Goal: Information Seeking & Learning: Check status

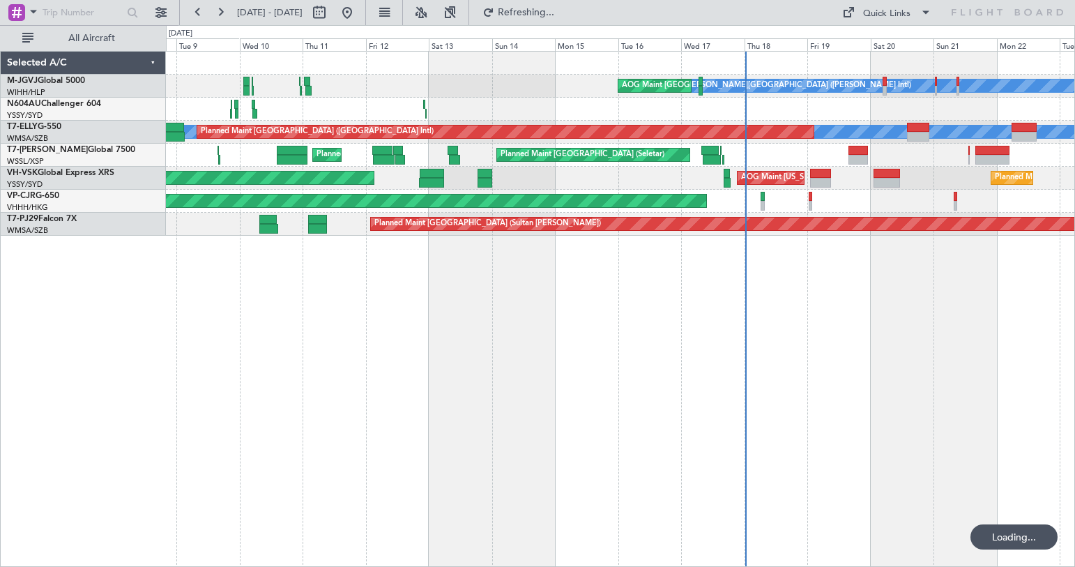
click at [518, 294] on div "[PERSON_NAME][GEOGRAPHIC_DATA] ([PERSON_NAME] Intl) [PERSON_NAME] ([PERSON_NAME…" at bounding box center [620, 309] width 909 height 516
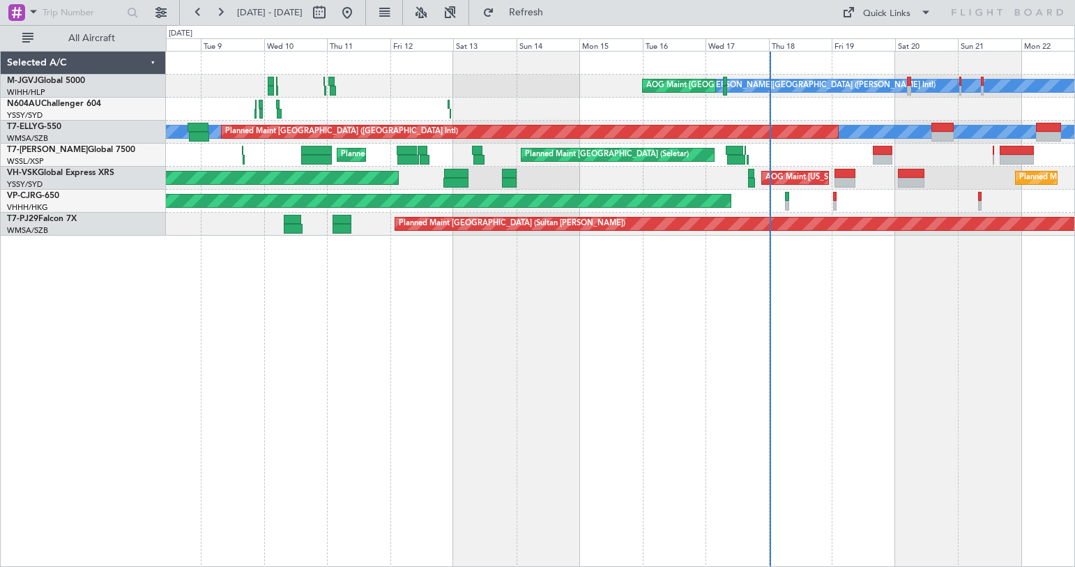
click at [270, 153] on div "Planned Maint [GEOGRAPHIC_DATA] (Seletar) Planned Maint [GEOGRAPHIC_DATA] (Al M…" at bounding box center [620, 155] width 908 height 23
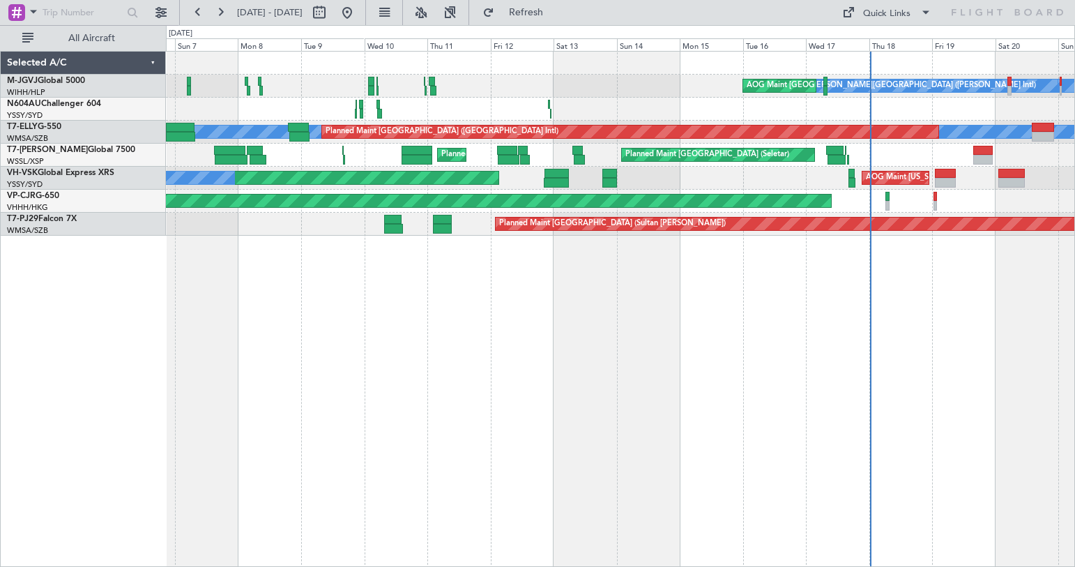
click at [391, 155] on div "Planned Maint [GEOGRAPHIC_DATA] (Seletar) Planned Maint [GEOGRAPHIC_DATA] (Al M…" at bounding box center [620, 155] width 908 height 23
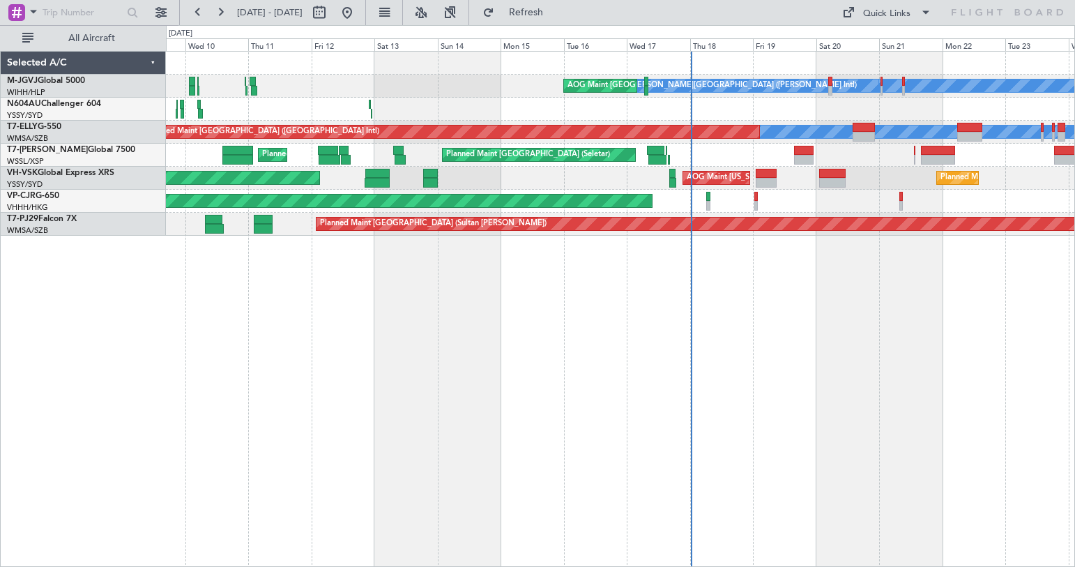
click at [585, 181] on div "AOG Maint [US_STATE][GEOGRAPHIC_DATA] ([US_STATE] City Intl) Unplanned Maint Sy…" at bounding box center [620, 178] width 908 height 23
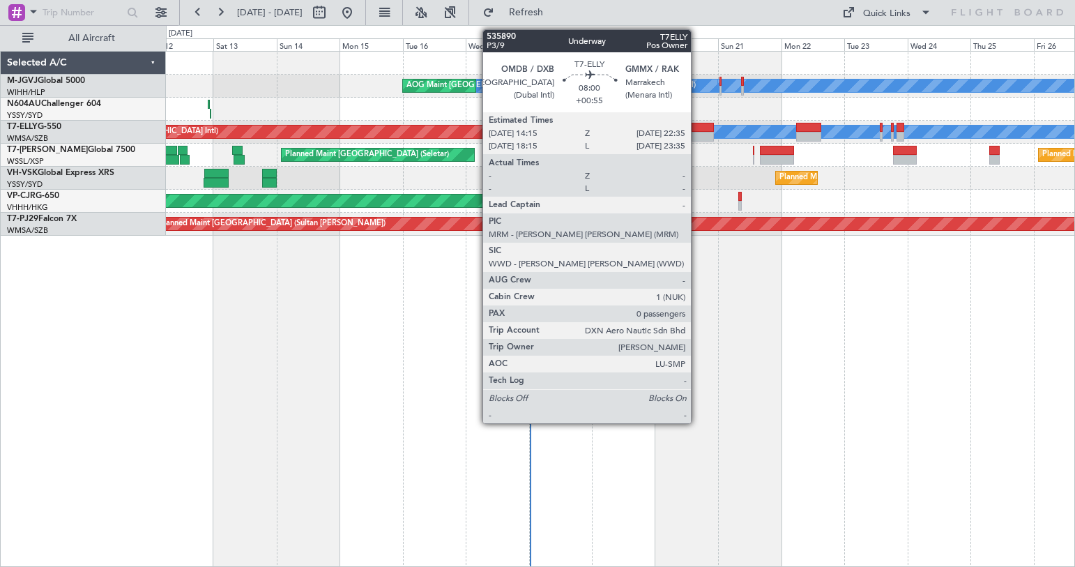
click at [697, 133] on div at bounding box center [703, 137] width 22 height 10
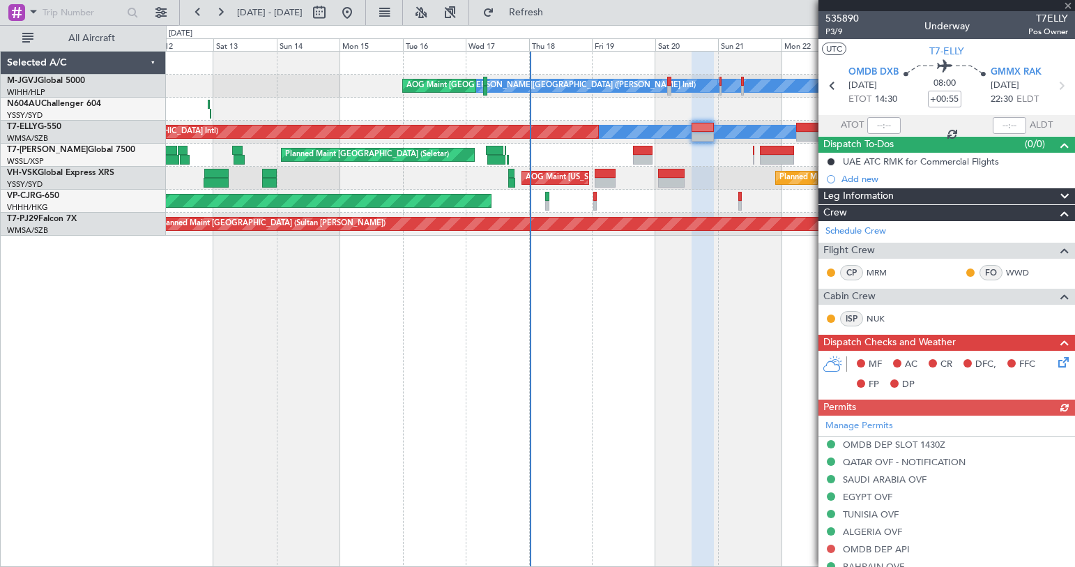
click at [1068, 6] on div at bounding box center [946, 5] width 257 height 11
click at [1068, 8] on span at bounding box center [1068, 6] width 14 height 13
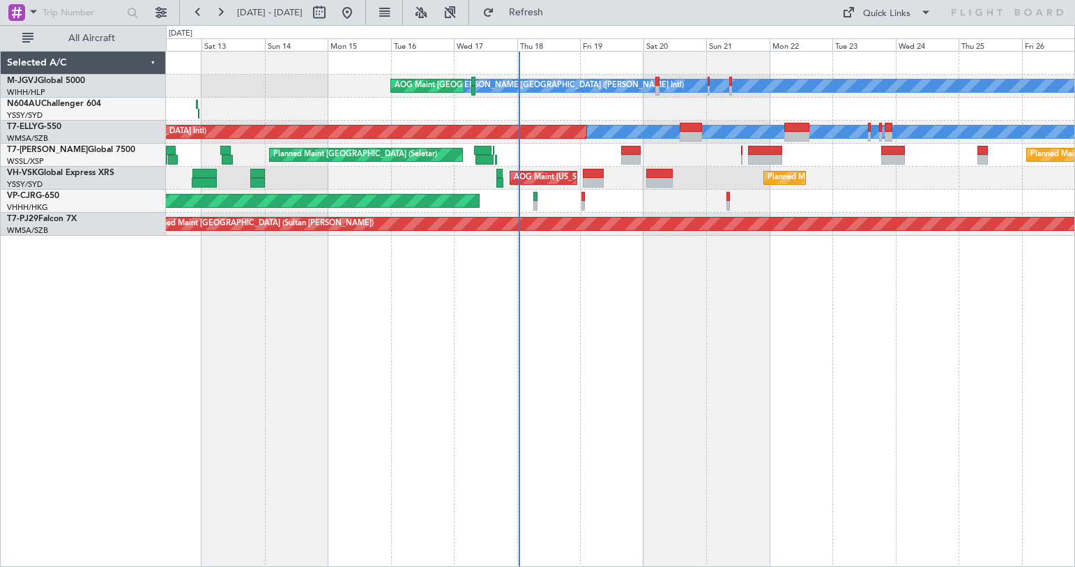
click at [703, 171] on div "Planned Maint Sydney ([PERSON_NAME] Intl) AOG Maint [US_STATE][GEOGRAPHIC_DATA]…" at bounding box center [620, 178] width 908 height 23
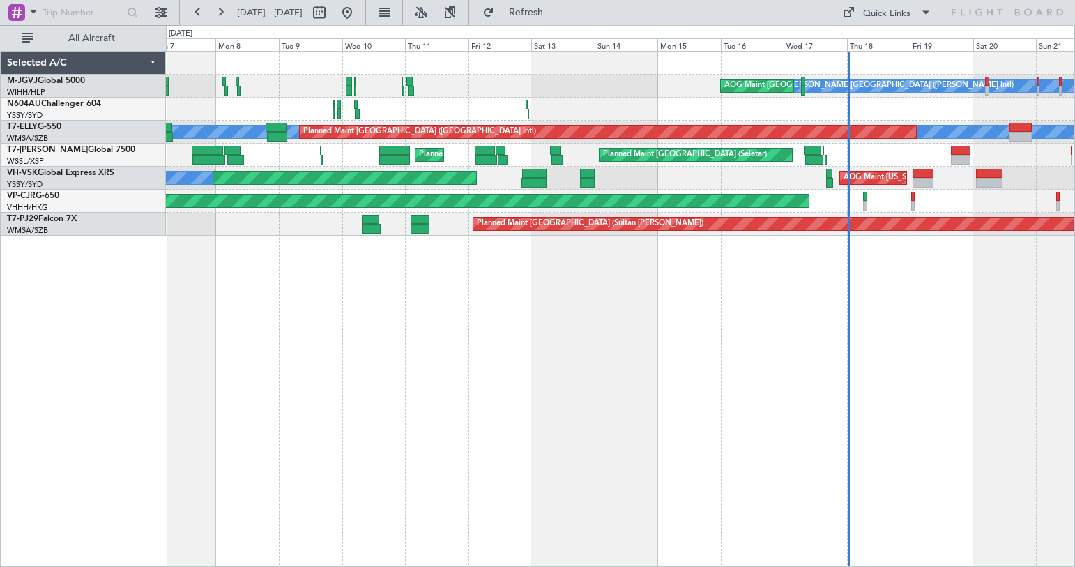
click at [616, 287] on div "[PERSON_NAME][GEOGRAPHIC_DATA] ([PERSON_NAME] Intl) [PERSON_NAME] ([PERSON_NAME…" at bounding box center [620, 309] width 909 height 516
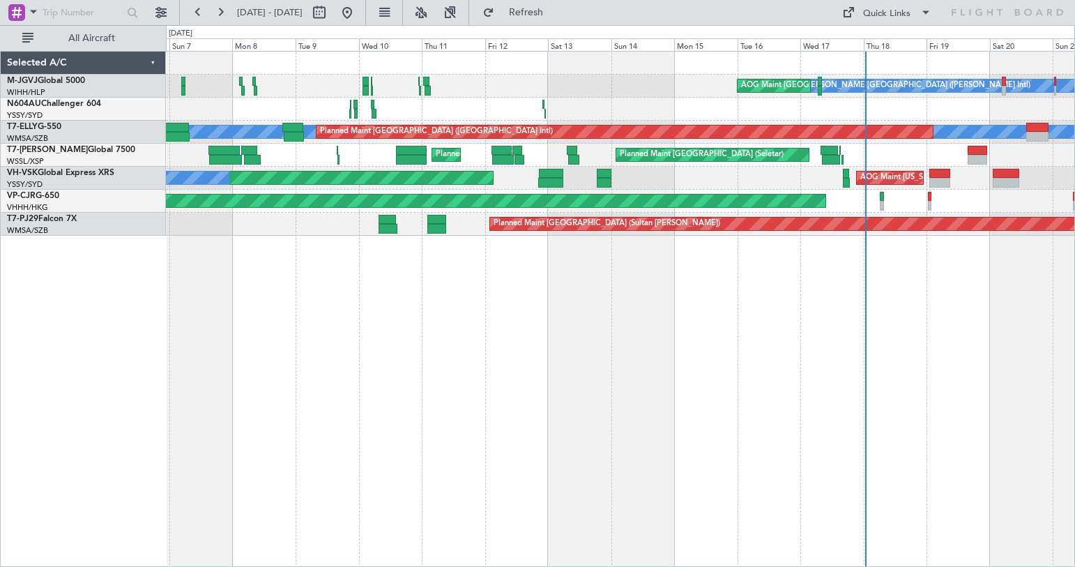
click at [440, 288] on div "[PERSON_NAME][GEOGRAPHIC_DATA] ([PERSON_NAME] Intl) [PERSON_NAME] ([PERSON_NAME…" at bounding box center [620, 309] width 909 height 516
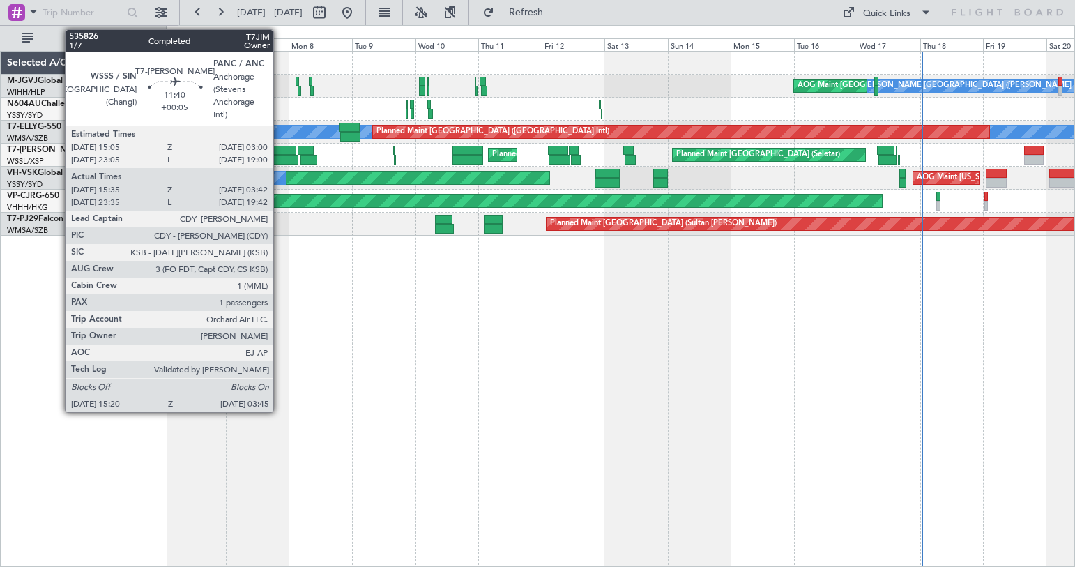
click at [280, 153] on div at bounding box center [280, 151] width 31 height 10
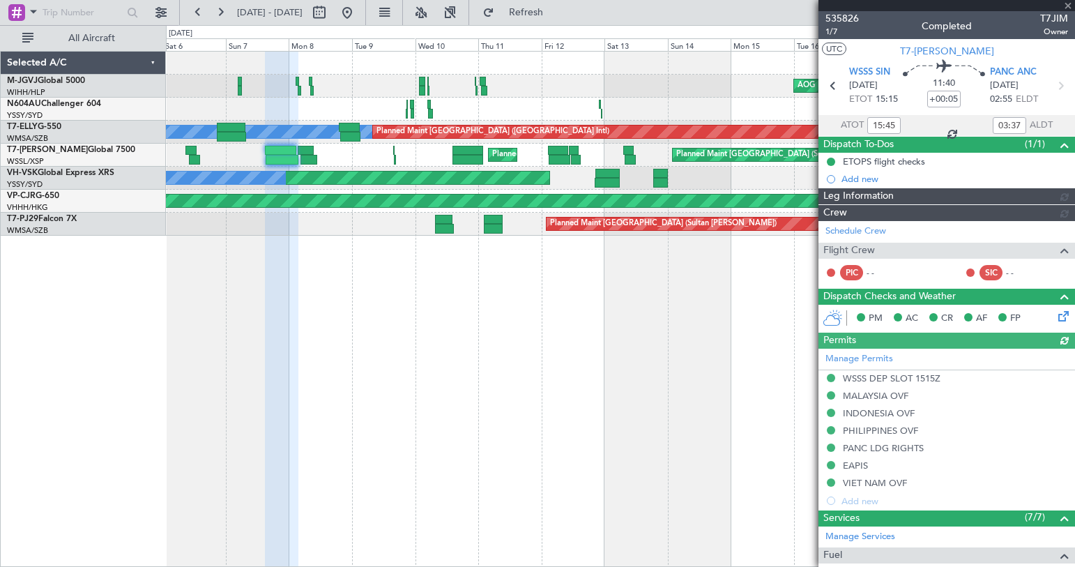
type input "[PERSON_NAME] (LEU)"
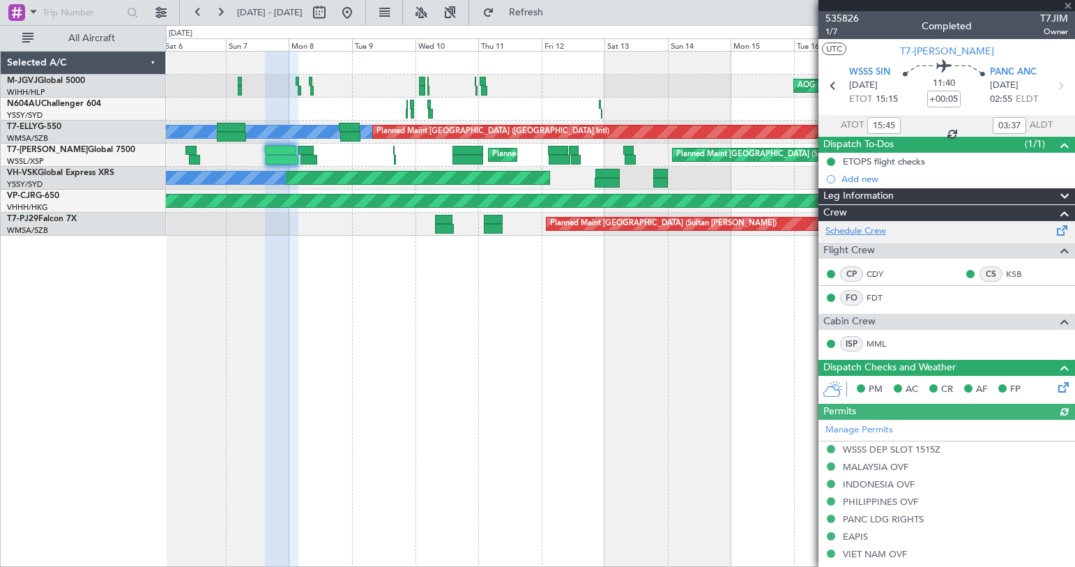
click at [867, 233] on link "Schedule Crew" at bounding box center [855, 231] width 61 height 14
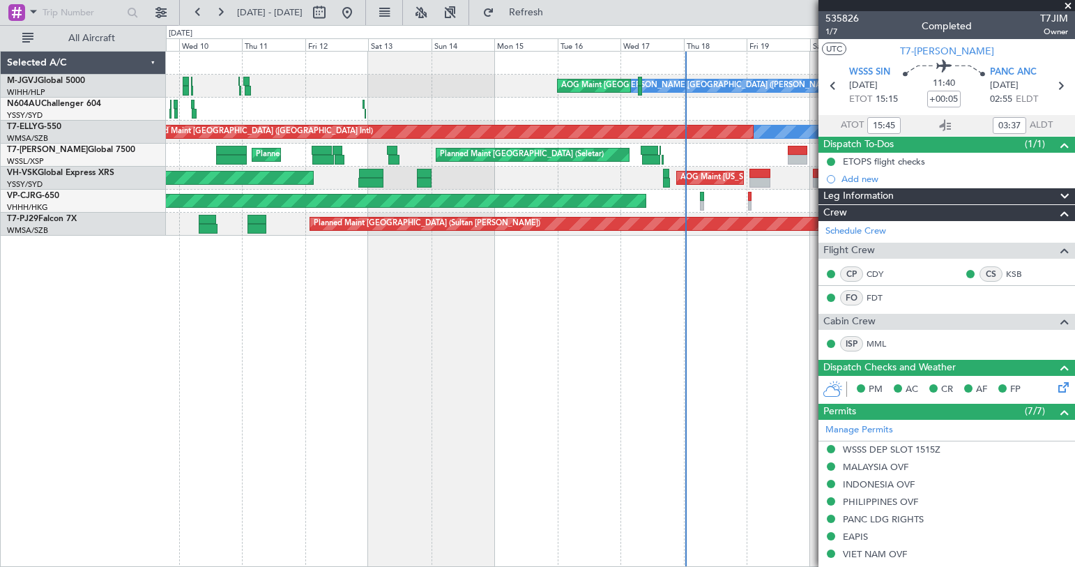
click at [496, 323] on div "[PERSON_NAME][GEOGRAPHIC_DATA] ([PERSON_NAME] Intl) [PERSON_NAME] ([PERSON_NAME…" at bounding box center [620, 309] width 909 height 516
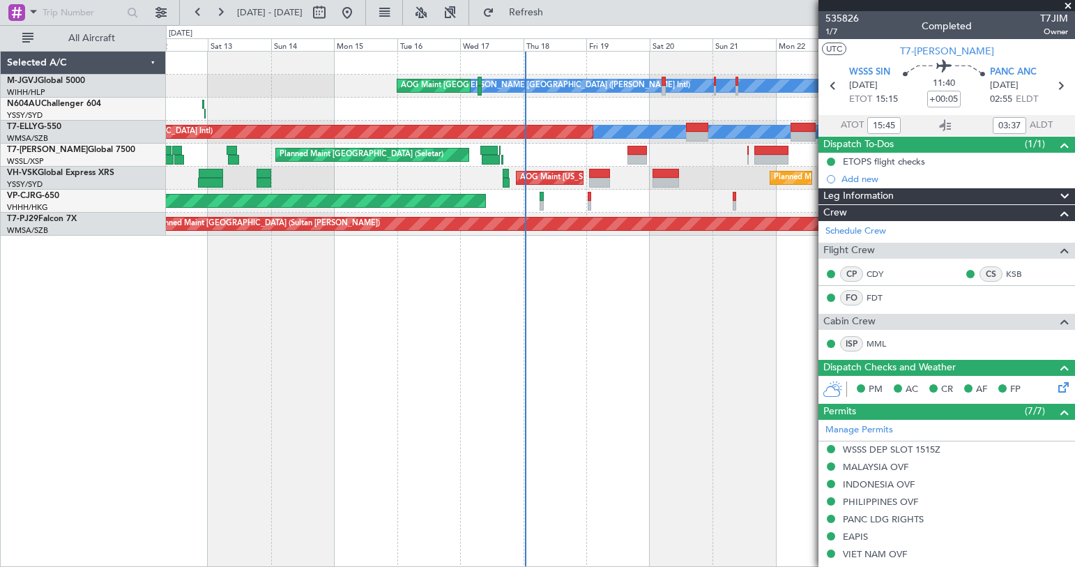
click at [516, 330] on div "[PERSON_NAME][GEOGRAPHIC_DATA] ([PERSON_NAME] Intl) [PERSON_NAME] ([PERSON_NAME…" at bounding box center [620, 309] width 909 height 516
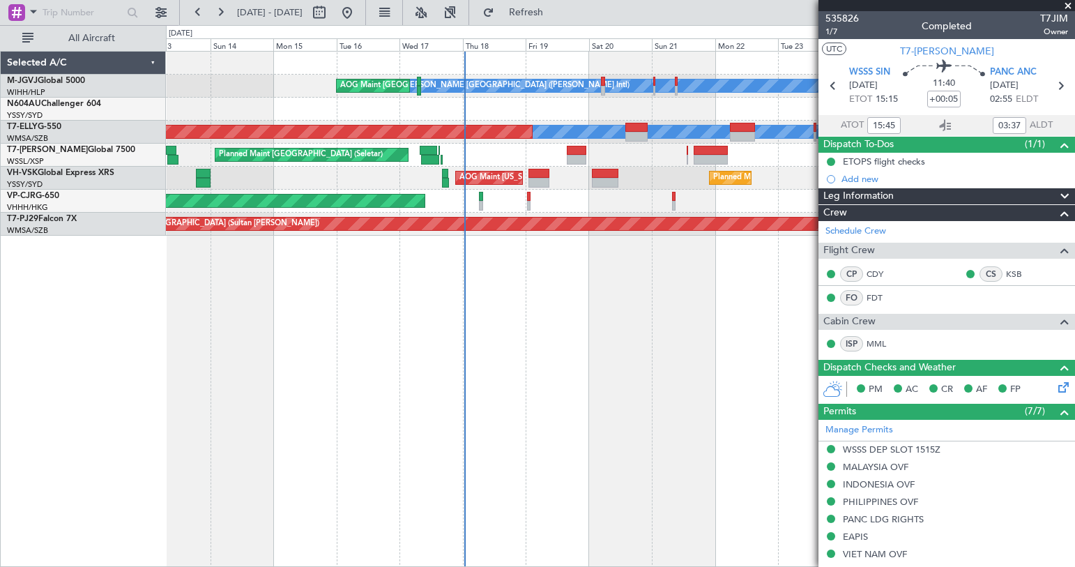
click at [626, 318] on div "[PERSON_NAME][GEOGRAPHIC_DATA] ([PERSON_NAME] Intl) [PERSON_NAME] ([PERSON_NAME…" at bounding box center [620, 309] width 909 height 516
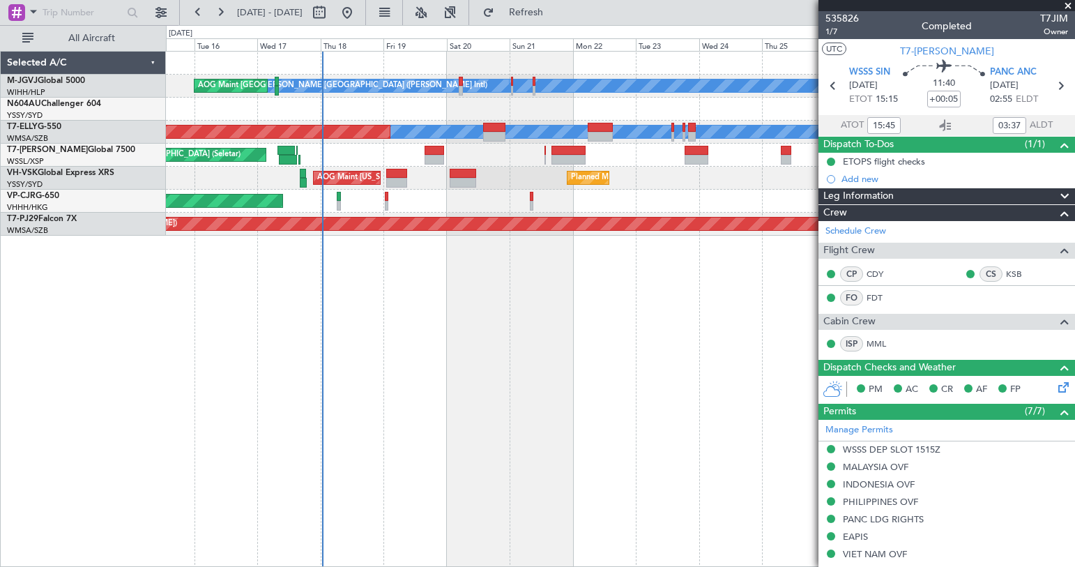
click at [487, 257] on div "[PERSON_NAME][GEOGRAPHIC_DATA] ([PERSON_NAME] Intl) [PERSON_NAME] ([PERSON_NAME…" at bounding box center [620, 309] width 909 height 516
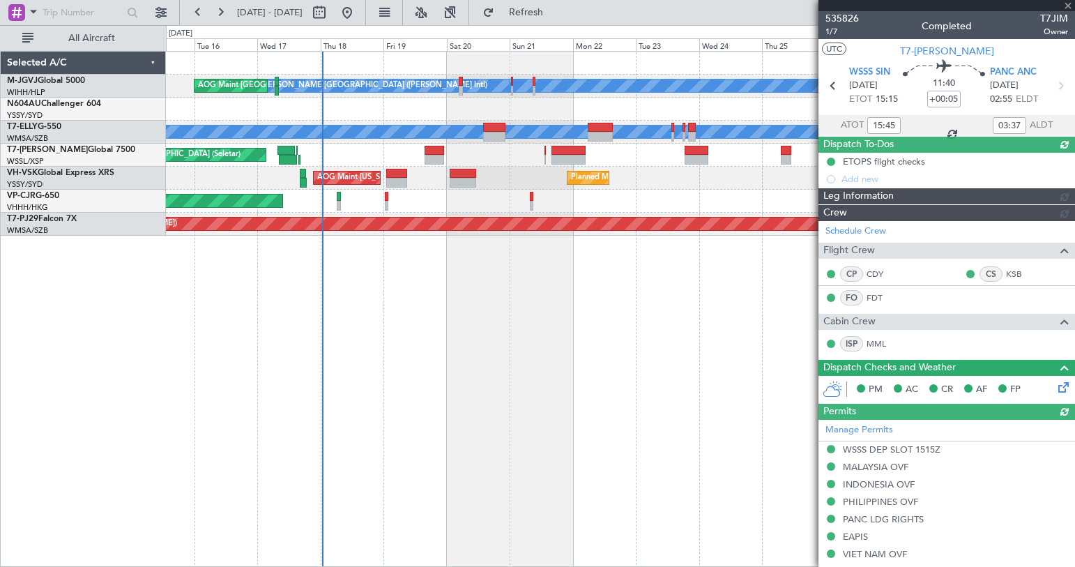
type input "[PERSON_NAME] (LEU)"
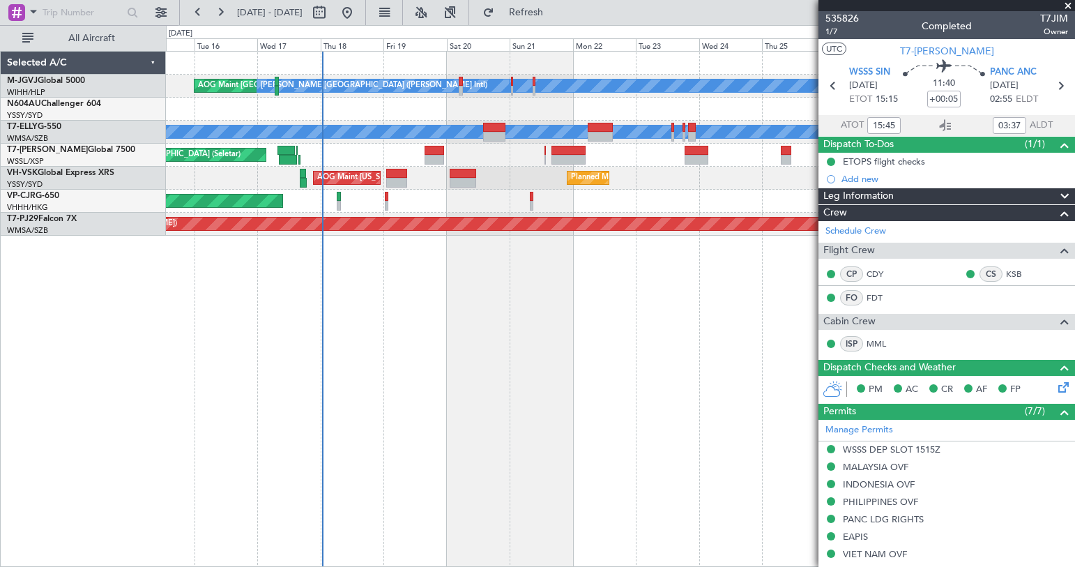
click at [238, 367] on div "AOG Maint [GEOGRAPHIC_DATA] ([PERSON_NAME] Intl) [PERSON_NAME] ([PERSON_NAME] I…" at bounding box center [620, 309] width 909 height 516
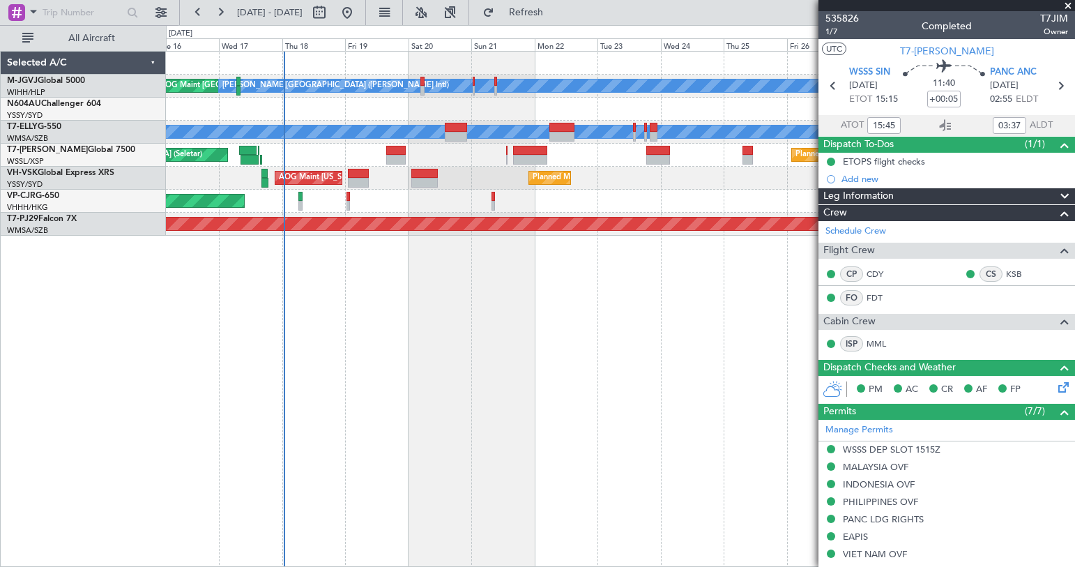
click at [591, 311] on div "AOG Maint [GEOGRAPHIC_DATA] ([PERSON_NAME] Intl) [PERSON_NAME] ([PERSON_NAME] I…" at bounding box center [620, 309] width 909 height 516
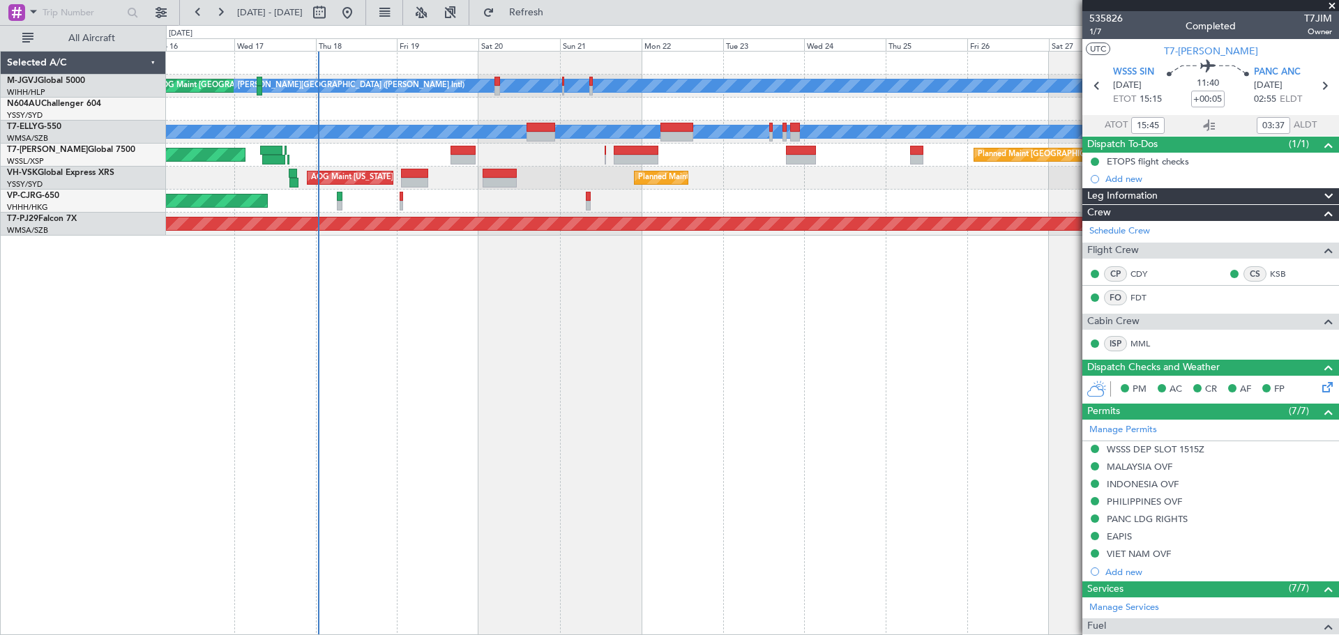
click at [1074, 3] on span at bounding box center [1332, 6] width 14 height 13
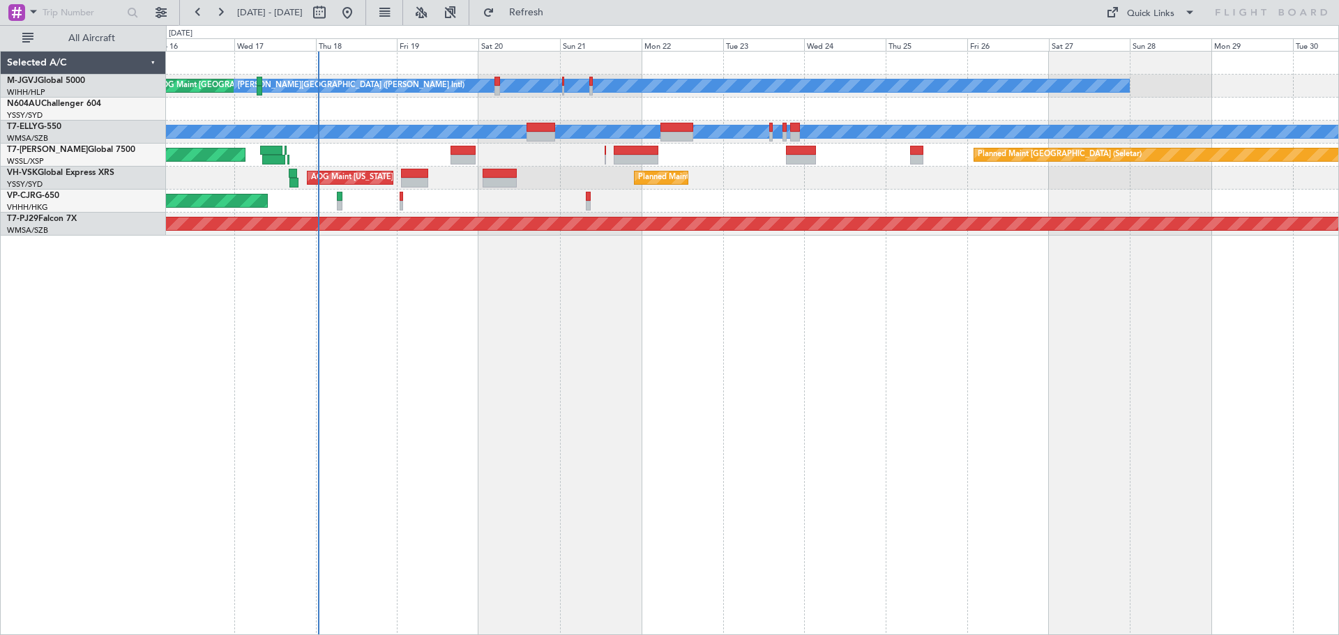
type input "0"
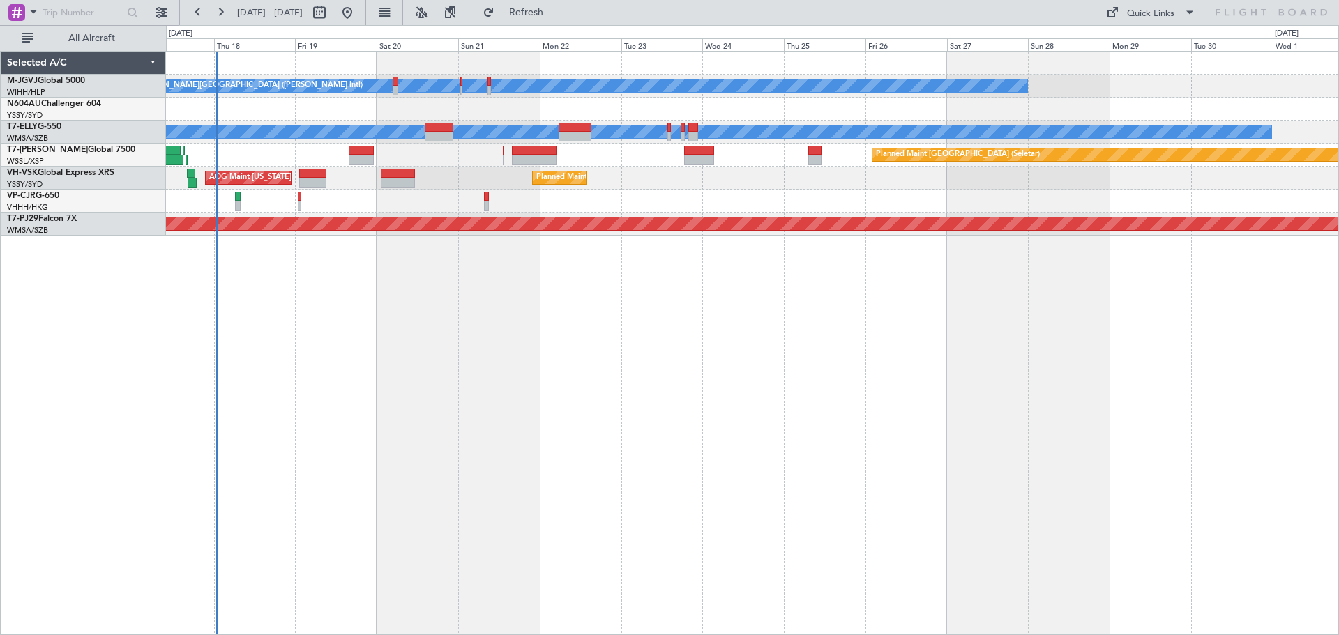
click at [867, 324] on div "[PERSON_NAME][GEOGRAPHIC_DATA] ([PERSON_NAME] Intl) [PERSON_NAME] ([PERSON_NAME…" at bounding box center [752, 343] width 1173 height 584
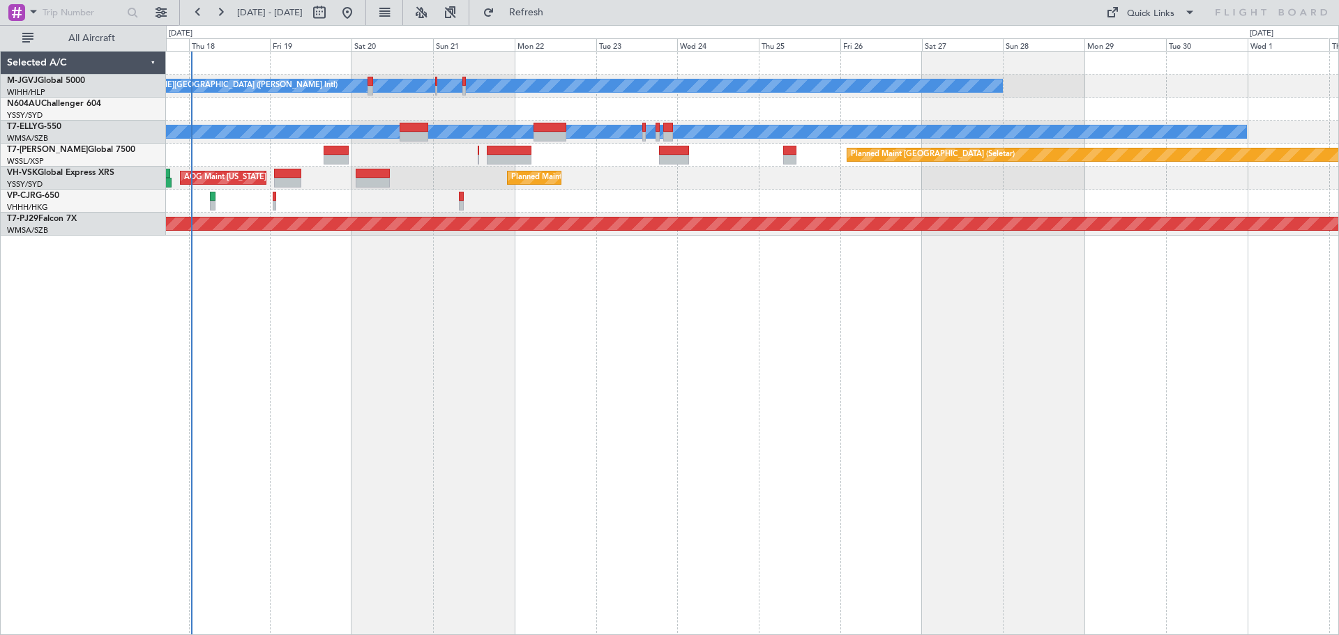
click at [970, 323] on div "[PERSON_NAME][GEOGRAPHIC_DATA] ([PERSON_NAME] Intl) [PERSON_NAME] ([PERSON_NAME…" at bounding box center [752, 343] width 1173 height 584
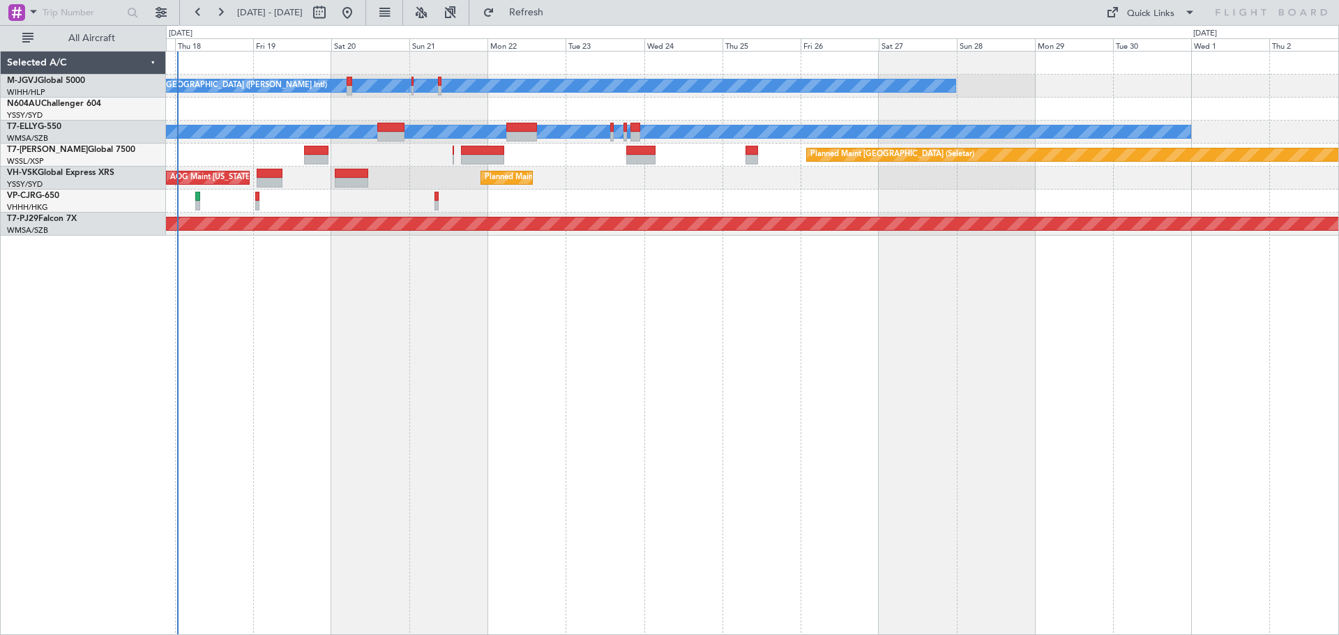
click at [944, 328] on div "[PERSON_NAME][GEOGRAPHIC_DATA] ([PERSON_NAME] Intl) [PERSON_NAME] ([PERSON_NAME…" at bounding box center [752, 343] width 1173 height 584
click at [429, 566] on div "[PERSON_NAME][GEOGRAPHIC_DATA] ([PERSON_NAME] Intl) [PERSON_NAME] ([PERSON_NAME…" at bounding box center [752, 343] width 1173 height 584
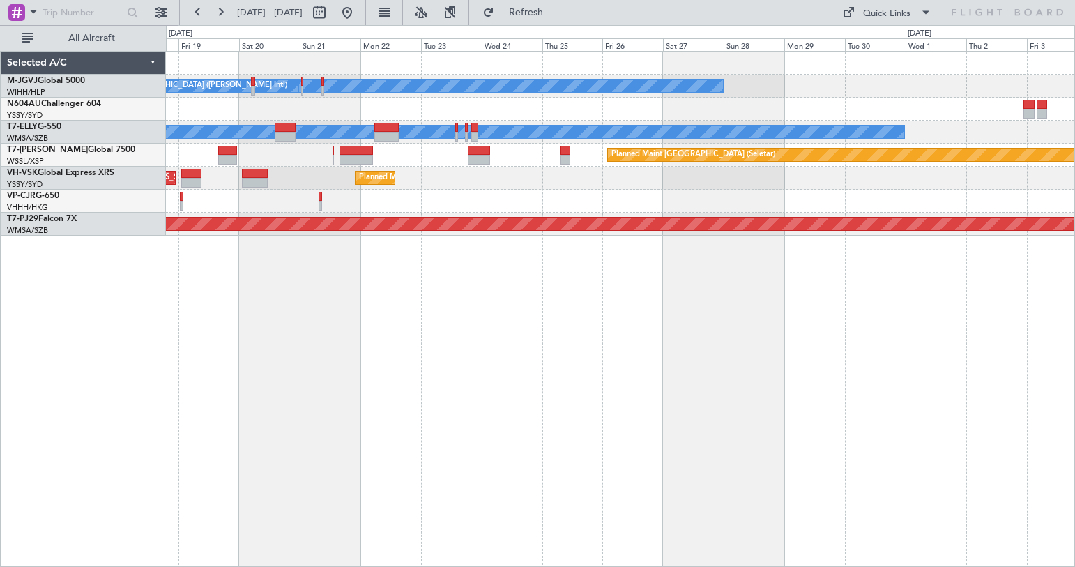
click at [722, 312] on div "[PERSON_NAME][GEOGRAPHIC_DATA] ([PERSON_NAME] Intl) [PERSON_NAME] ([PERSON_NAME…" at bounding box center [620, 309] width 909 height 516
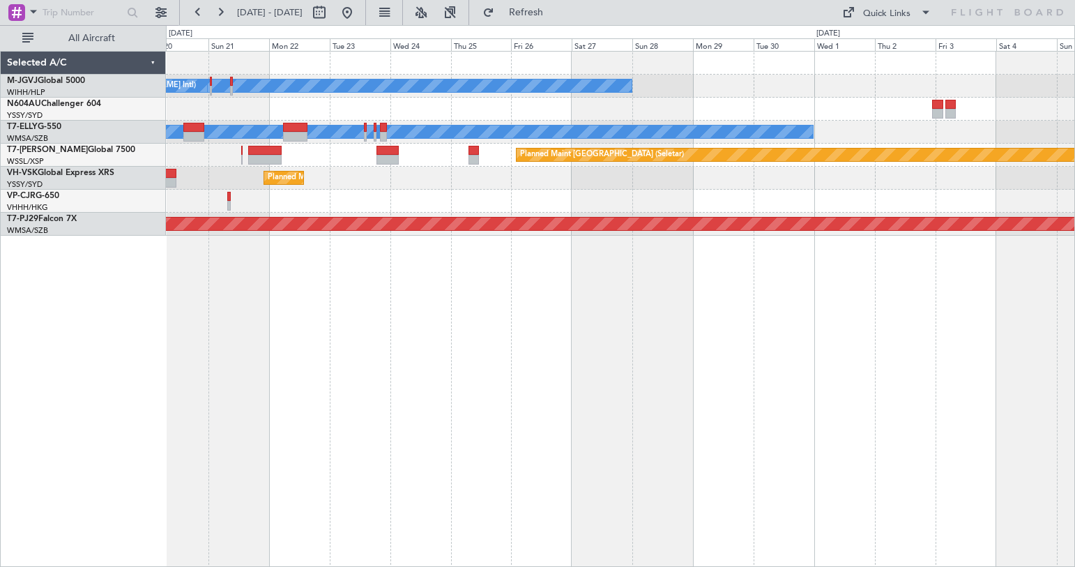
click at [635, 321] on div "[PERSON_NAME][GEOGRAPHIC_DATA] ([PERSON_NAME] Intl) [PERSON_NAME] ([PERSON_NAME…" at bounding box center [620, 309] width 909 height 516
click at [154, 13] on button at bounding box center [161, 12] width 22 height 22
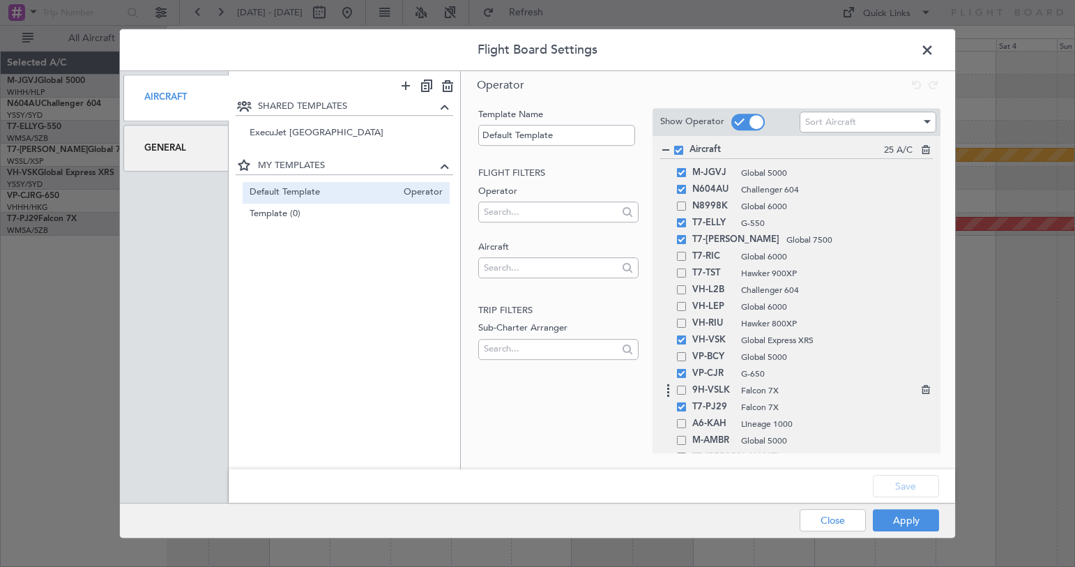
click at [685, 390] on span at bounding box center [681, 390] width 9 height 9
click at [687, 386] on input "checkbox" at bounding box center [687, 386] width 0 height 0
click at [895, 485] on button "Save" at bounding box center [906, 486] width 66 height 22
click at [893, 518] on button "Apply" at bounding box center [906, 520] width 66 height 22
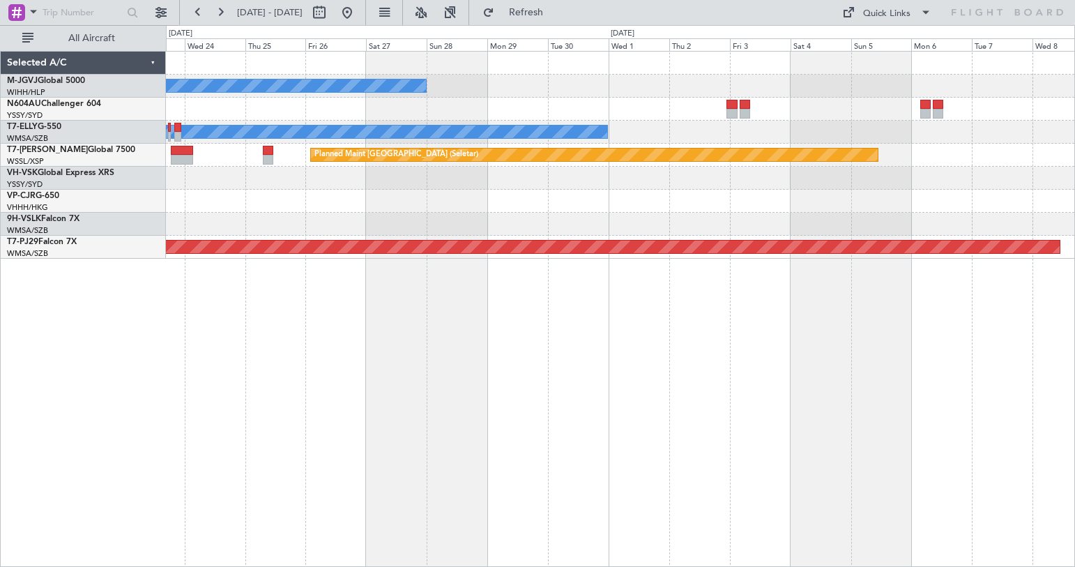
click at [472, 353] on div "[PERSON_NAME][GEOGRAPHIC_DATA] ([PERSON_NAME] Intl) [PERSON_NAME] ([PERSON_NAME…" at bounding box center [620, 309] width 909 height 516
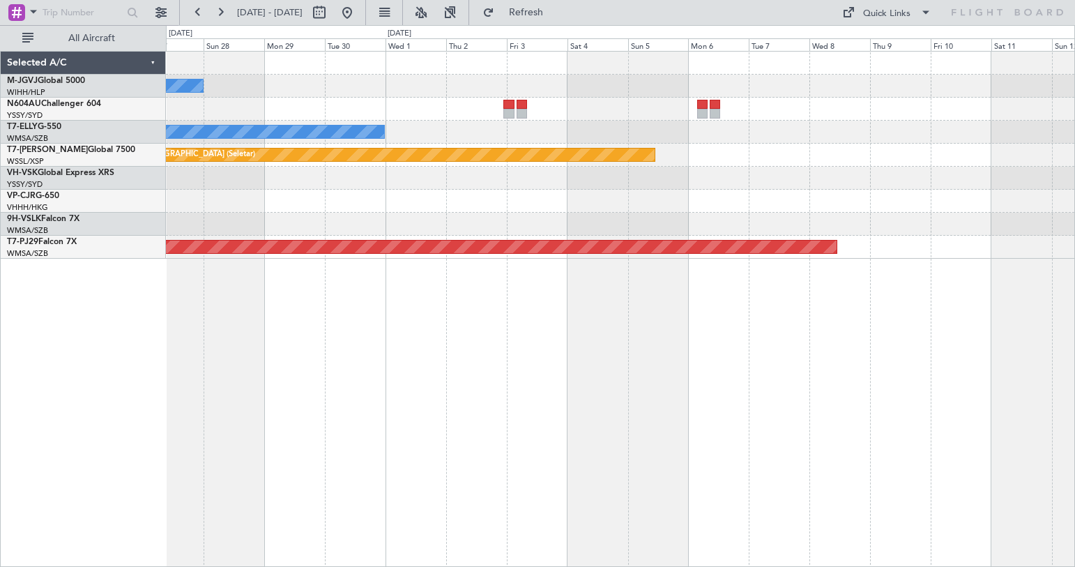
click at [378, 346] on div "[PERSON_NAME][GEOGRAPHIC_DATA] ([PERSON_NAME] Intl) [PERSON_NAME] ([PERSON_NAME…" at bounding box center [620, 309] width 909 height 516
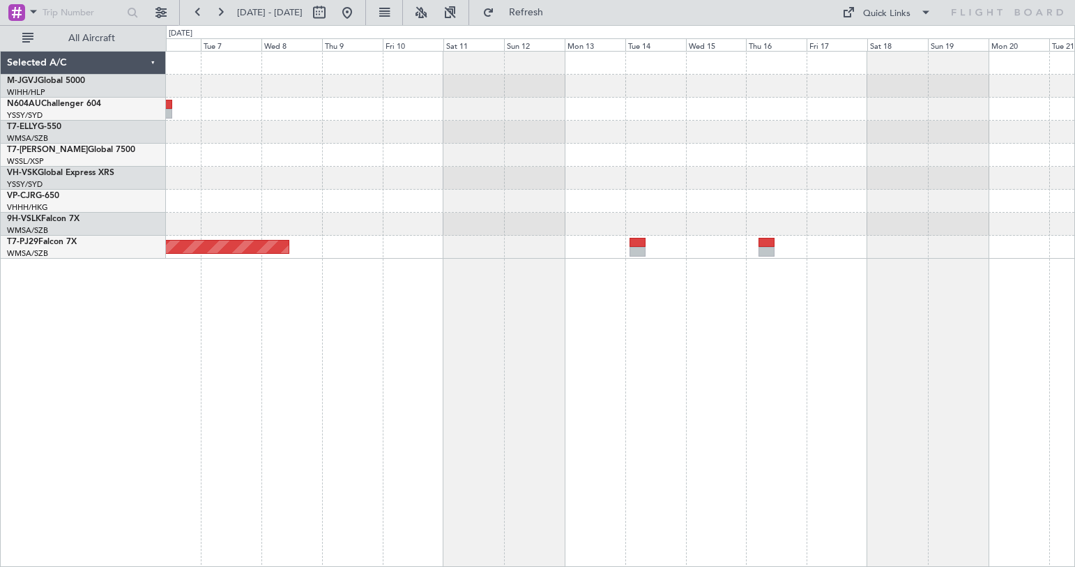
click at [624, 346] on div "Planned Maint [GEOGRAPHIC_DATA] (Seletar) Planned Maint [GEOGRAPHIC_DATA] (Sult…" at bounding box center [620, 309] width 909 height 516
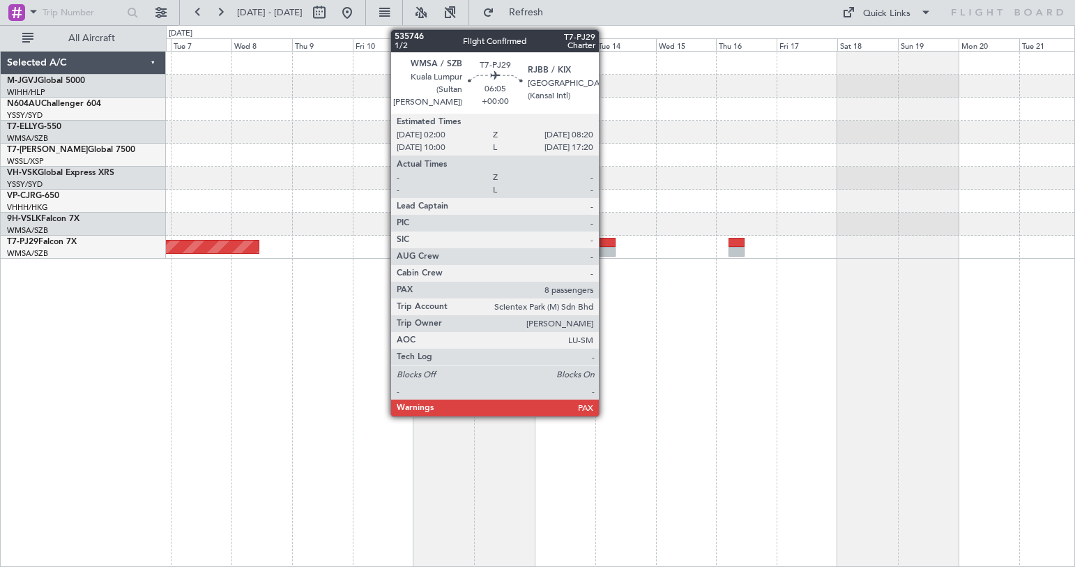
click at [605, 249] on div at bounding box center [608, 252] width 16 height 10
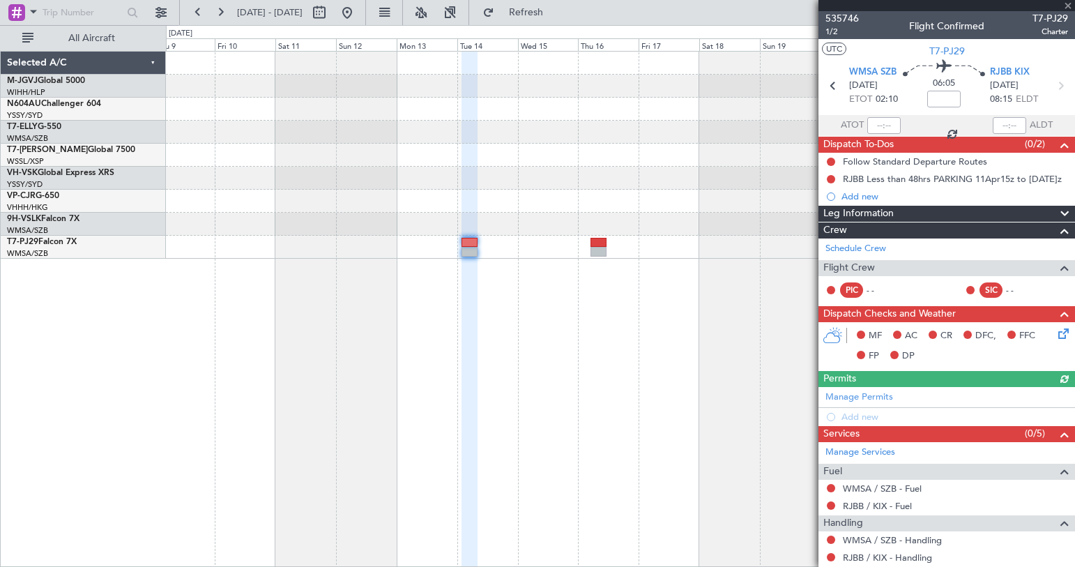
click at [584, 341] on div "Planned Maint [GEOGRAPHIC_DATA] (Seletar) Planned Maint [GEOGRAPHIC_DATA] (Sult…" at bounding box center [620, 309] width 909 height 516
click at [837, 20] on span "535746" at bounding box center [841, 18] width 33 height 15
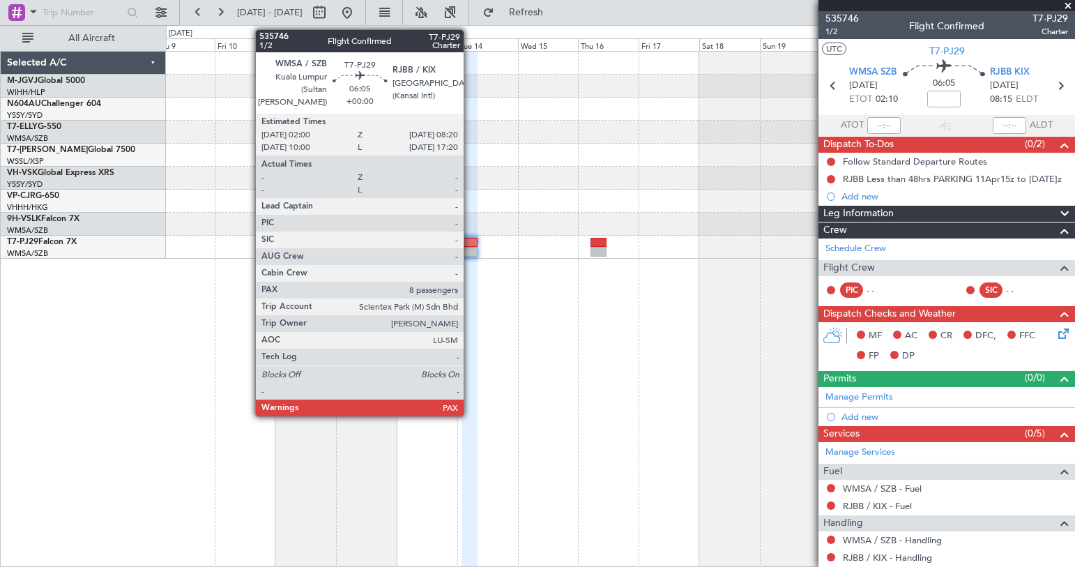
click at [470, 245] on div at bounding box center [470, 243] width 16 height 10
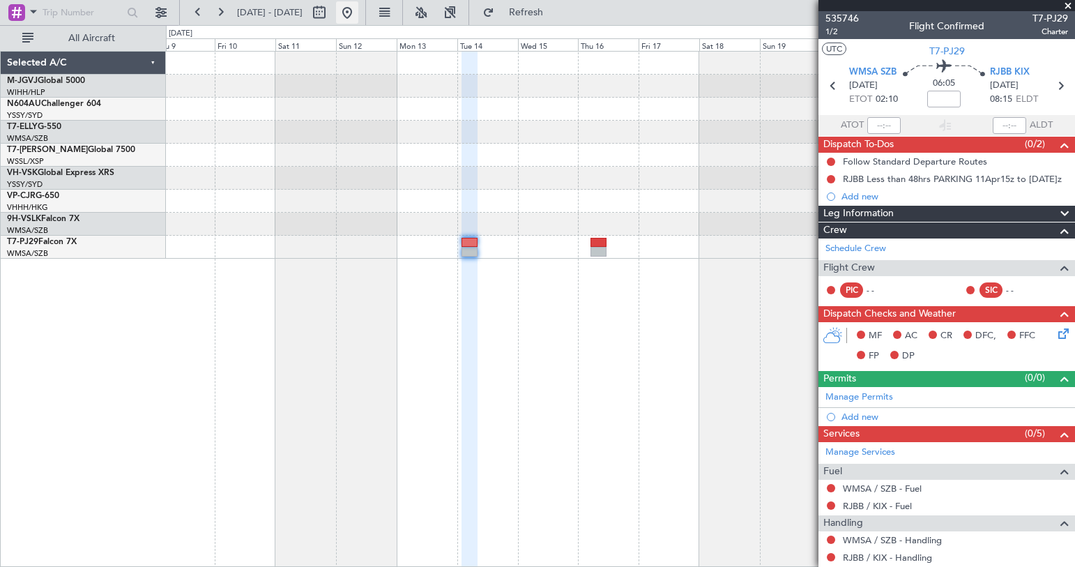
click at [358, 17] on button at bounding box center [347, 12] width 22 height 22
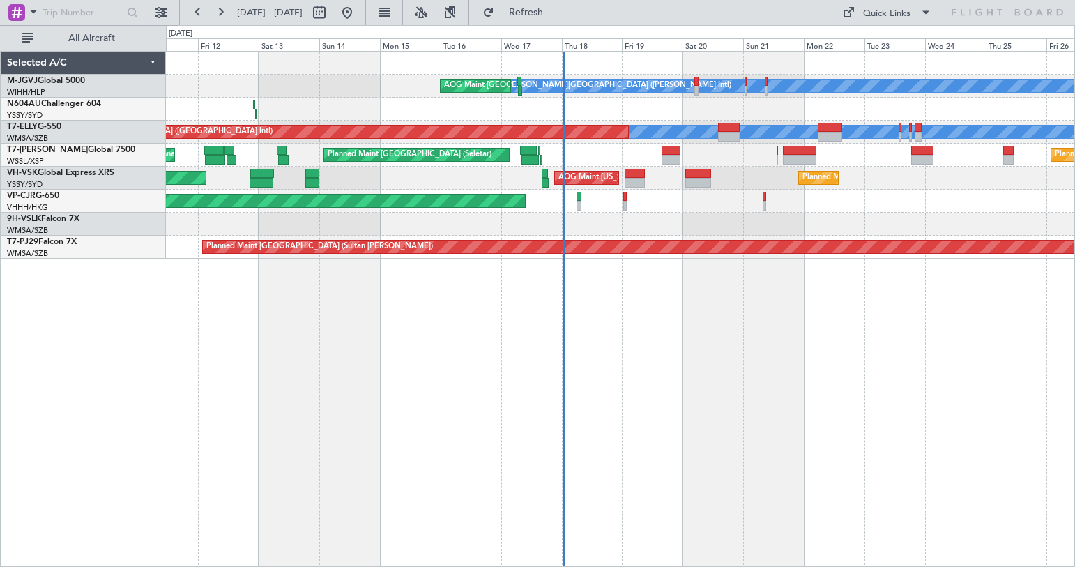
click at [645, 222] on div at bounding box center [620, 224] width 908 height 23
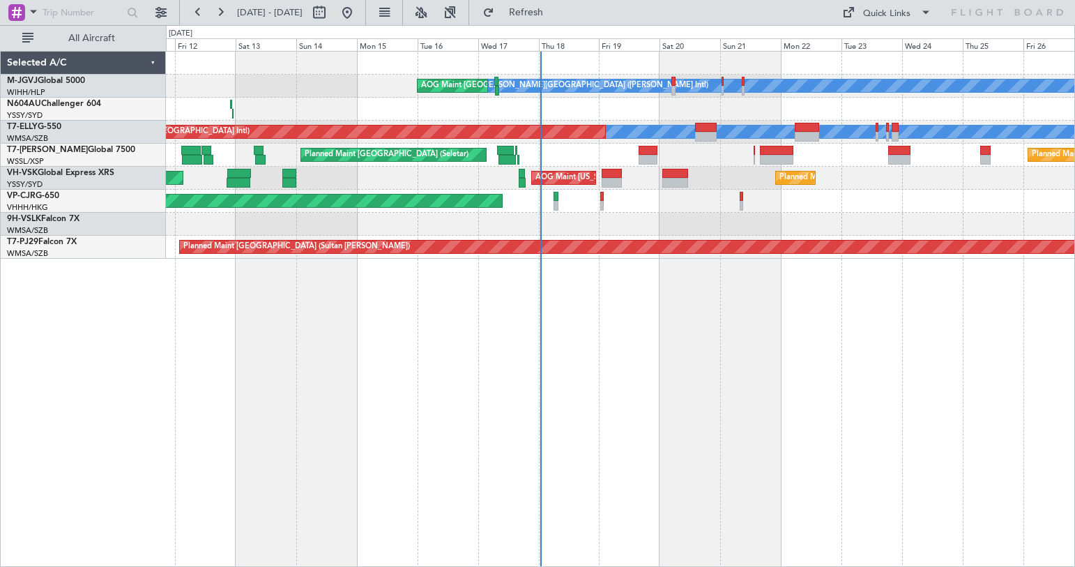
click at [855, 165] on div "Planned Maint [GEOGRAPHIC_DATA] (Seletar) Planned Maint [GEOGRAPHIC_DATA] (Sele…" at bounding box center [620, 155] width 908 height 23
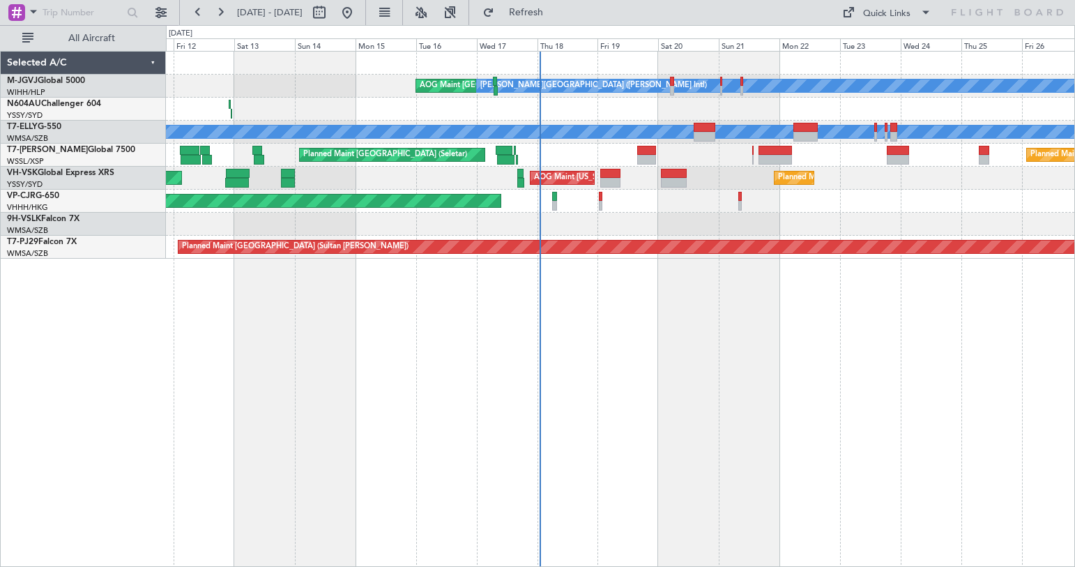
click at [144, 335] on div "Selected A/C M-JGVJ Global 5000 WIHH/HLP Jakarta ([PERSON_NAME] Intl) N604AU Ch…" at bounding box center [83, 309] width 165 height 516
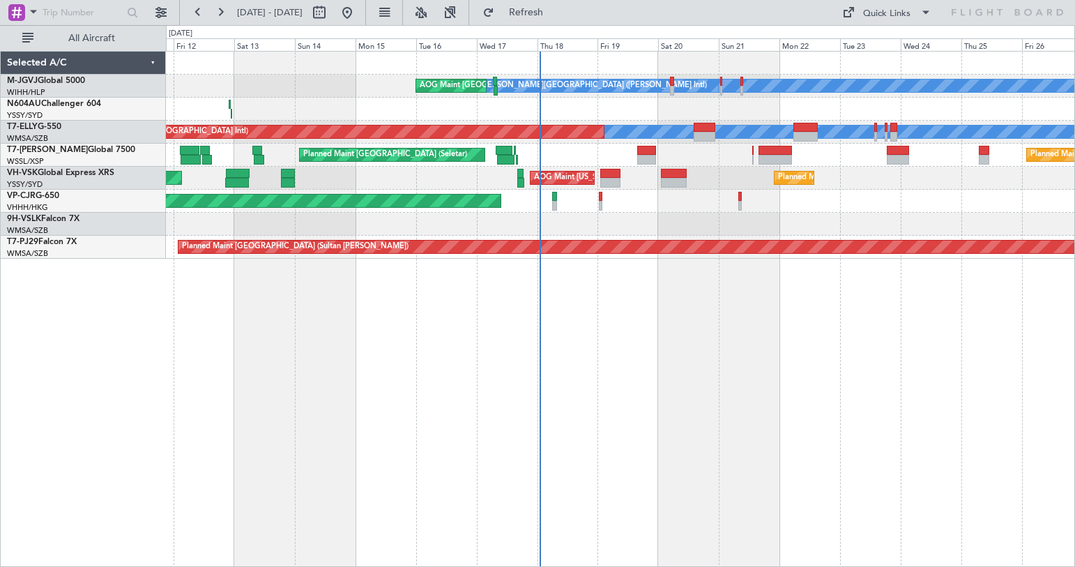
click at [252, 343] on div "[PERSON_NAME][GEOGRAPHIC_DATA] ([PERSON_NAME] Intl) [PERSON_NAME] ([PERSON_NAME…" at bounding box center [620, 309] width 909 height 516
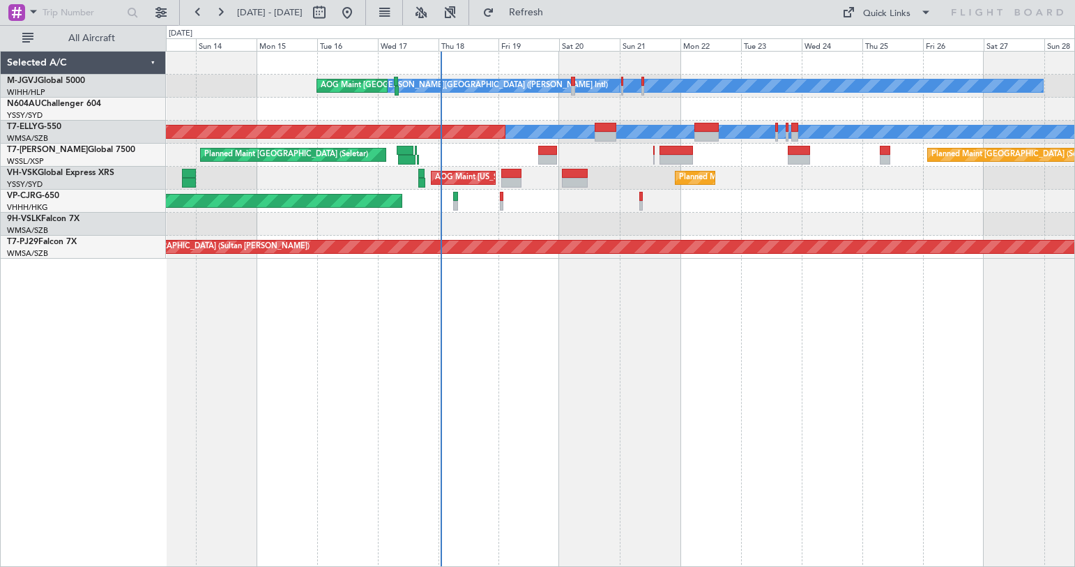
click at [620, 390] on div "[PERSON_NAME][GEOGRAPHIC_DATA] ([PERSON_NAME] Intl) [PERSON_NAME] ([PERSON_NAME…" at bounding box center [620, 309] width 909 height 516
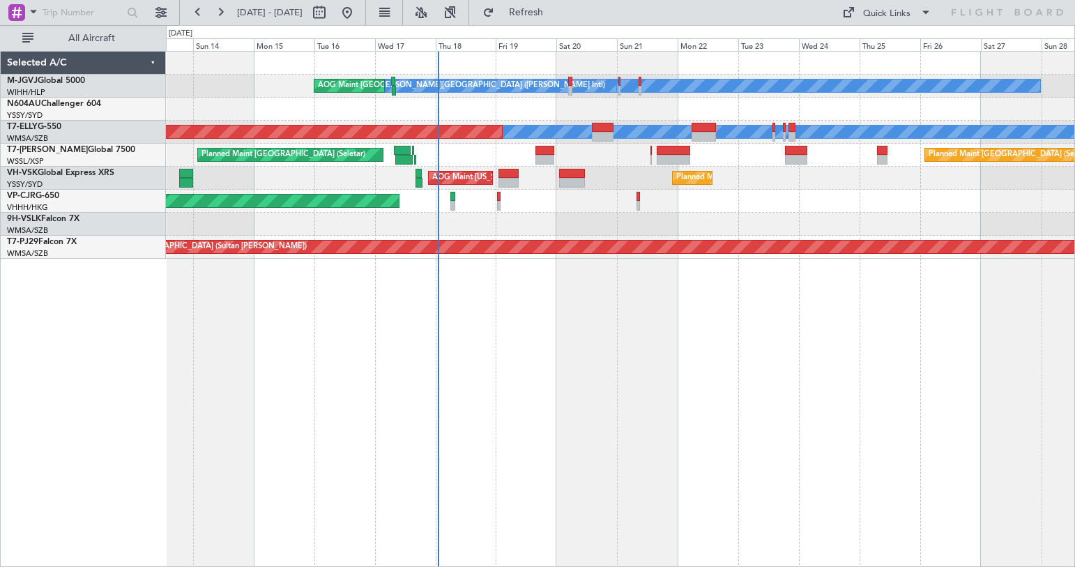
click at [620, 158] on div "Planned Maint [GEOGRAPHIC_DATA] (Seletar) Planned Maint [GEOGRAPHIC_DATA] (Sele…" at bounding box center [620, 155] width 908 height 23
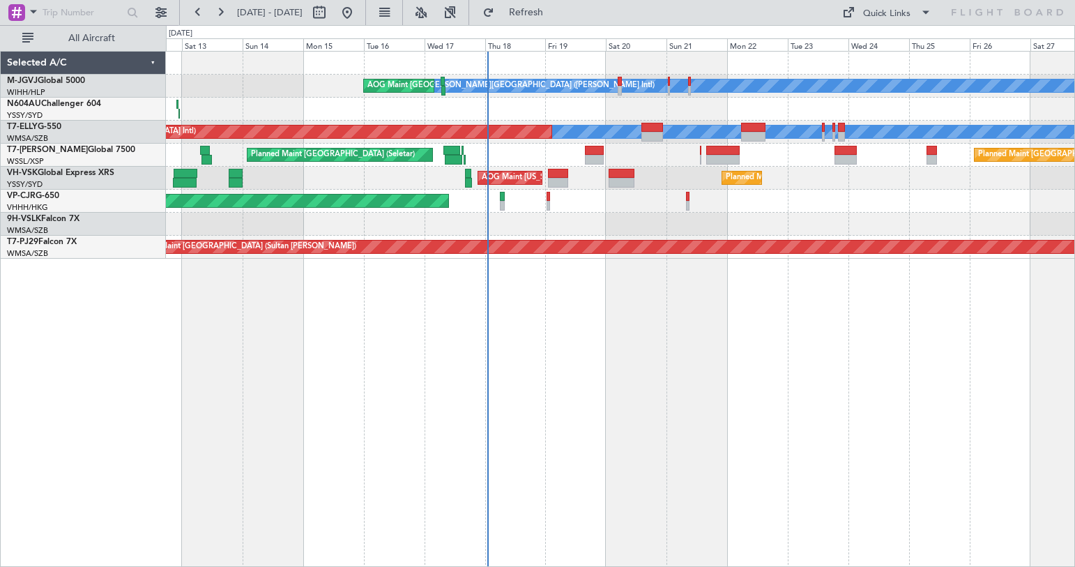
click at [627, 209] on div "Planned Maint [PERSON_NAME] ([PERSON_NAME] Intl)" at bounding box center [620, 201] width 908 height 23
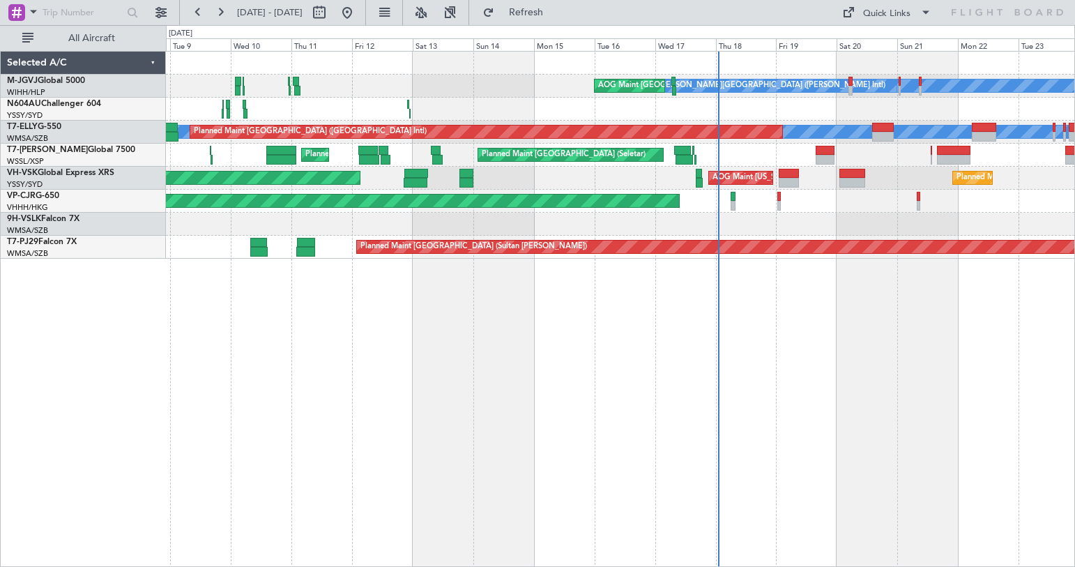
click at [572, 187] on div "Planned Maint Sydney ([PERSON_NAME] Intl) AOG Maint [US_STATE][GEOGRAPHIC_DATA]…" at bounding box center [620, 178] width 908 height 23
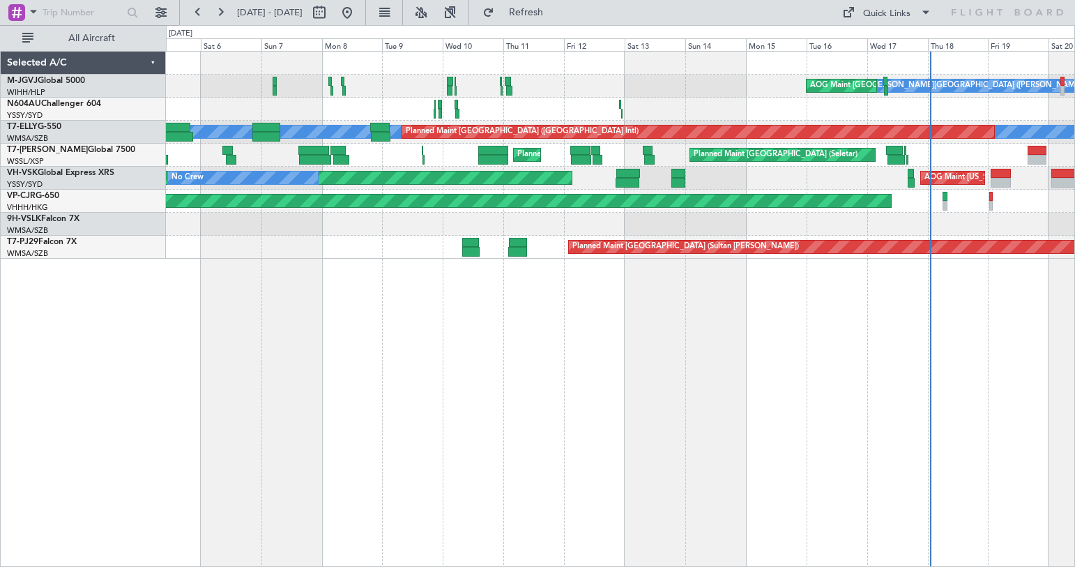
click at [561, 220] on div "[PERSON_NAME][GEOGRAPHIC_DATA] ([PERSON_NAME] Intl) [PERSON_NAME] ([PERSON_NAME…" at bounding box center [620, 155] width 908 height 207
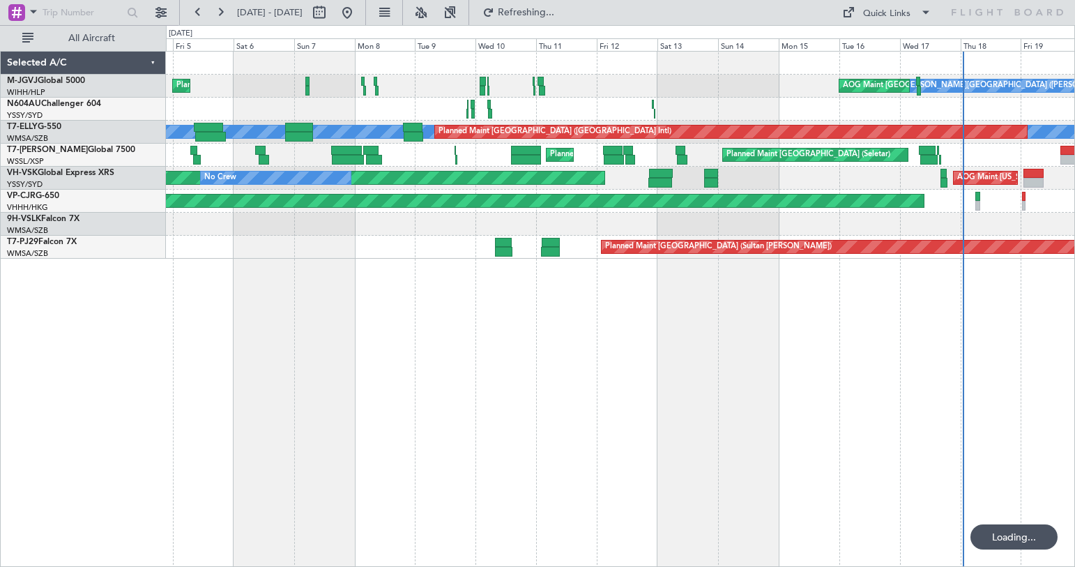
click at [443, 227] on div at bounding box center [620, 224] width 908 height 23
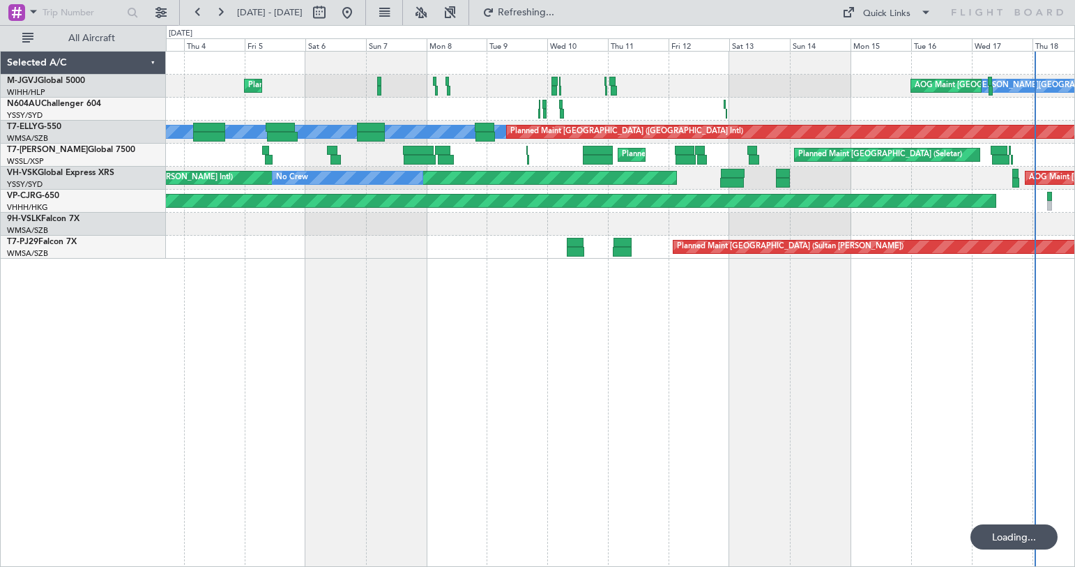
click at [404, 161] on div "Planned Maint [GEOGRAPHIC_DATA] (Seletar) Planned Maint [GEOGRAPHIC_DATA] (Al M…" at bounding box center [620, 155] width 908 height 23
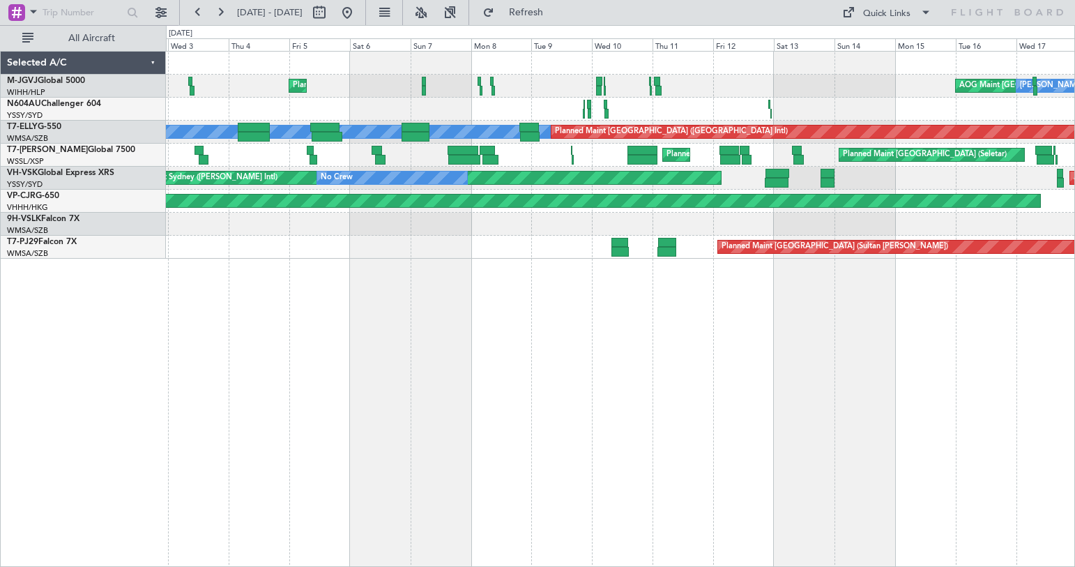
click at [260, 274] on div "[PERSON_NAME][GEOGRAPHIC_DATA] ([PERSON_NAME] Intl) [PERSON_NAME] ([PERSON_NAME…" at bounding box center [620, 309] width 909 height 516
